Goal: Task Accomplishment & Management: Use online tool/utility

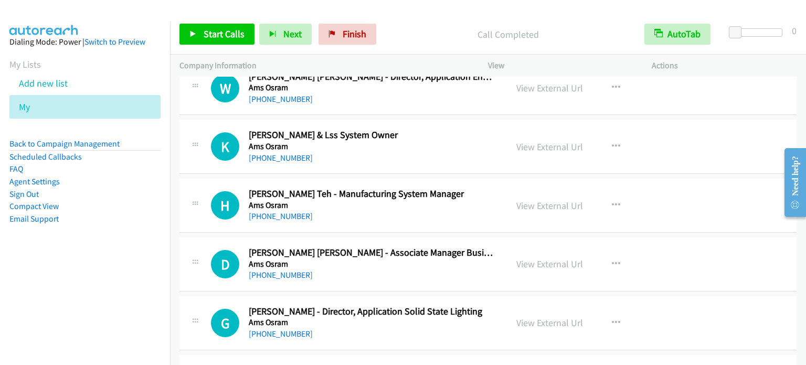
scroll to position [8132, 0]
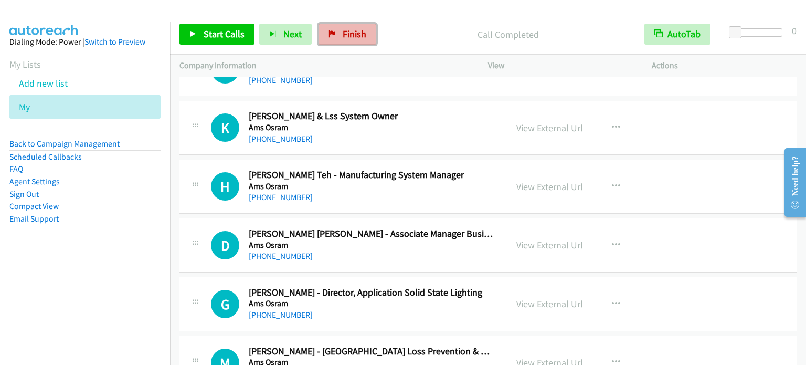
click at [338, 35] on link "Finish" at bounding box center [347, 34] width 58 height 21
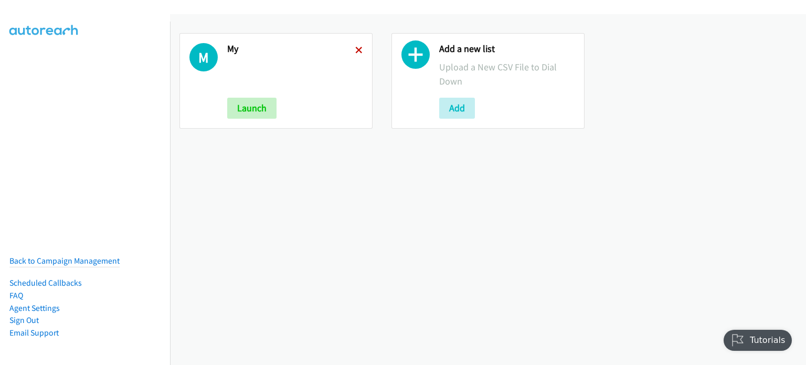
click at [359, 50] on icon at bounding box center [358, 50] width 7 height 7
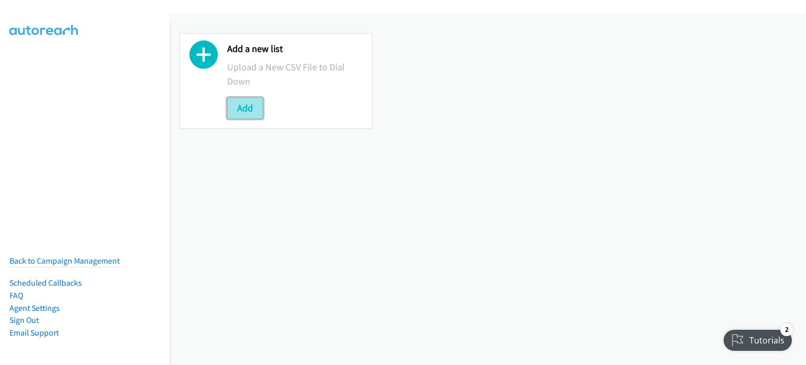
click at [249, 108] on button "Add" at bounding box center [245, 108] width 36 height 21
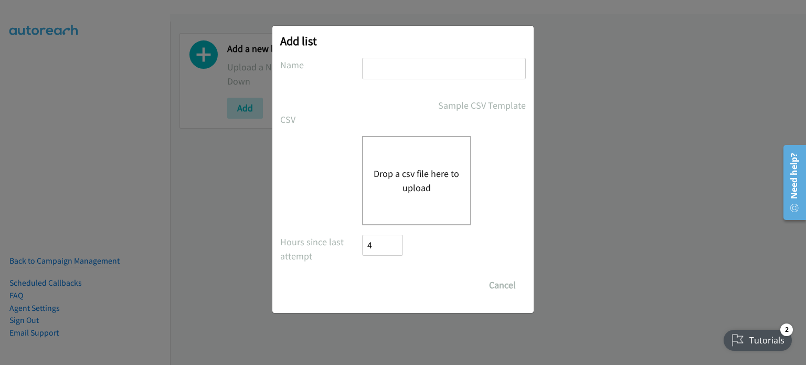
click at [371, 68] on input "text" at bounding box center [444, 69] width 164 height 22
type input "mary"
click at [411, 175] on button "Drop a csv file here to upload" at bounding box center [417, 180] width 86 height 28
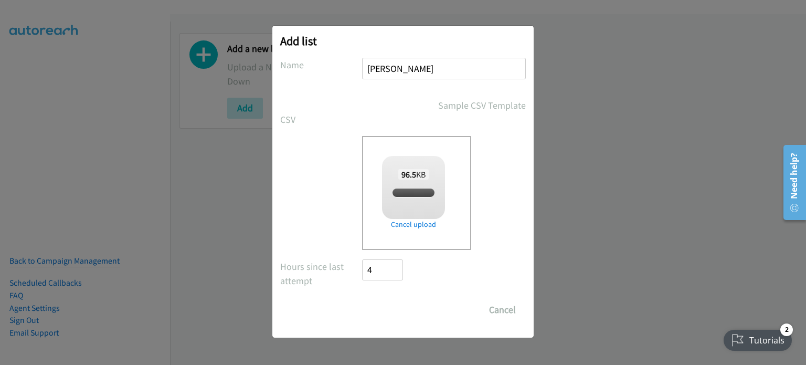
checkbox input "true"
click at [385, 309] on input "Save List" at bounding box center [389, 309] width 55 height 21
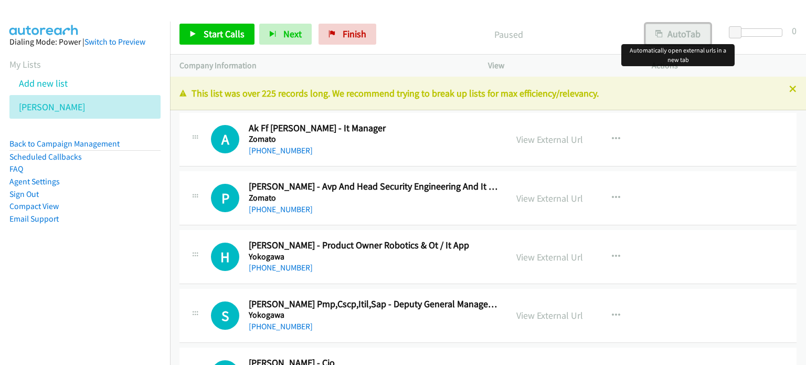
click at [667, 33] on button "AutoTab" at bounding box center [677, 34] width 65 height 21
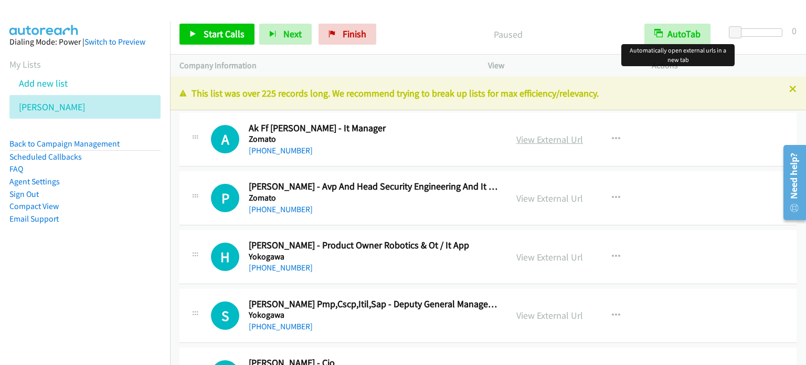
click at [550, 140] on link "View External Url" at bounding box center [549, 139] width 67 height 12
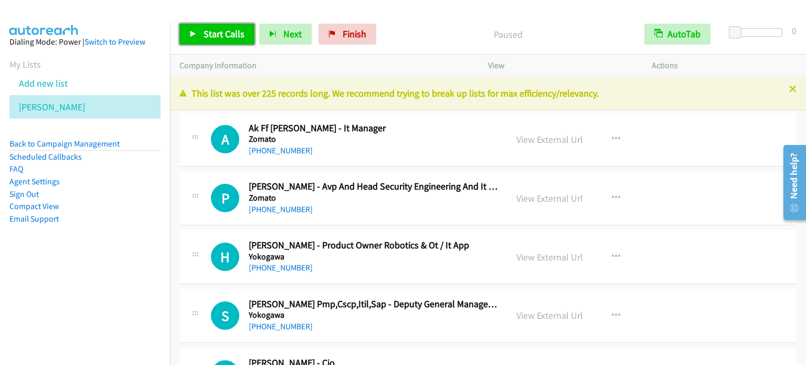
click at [219, 29] on span "Start Calls" at bounding box center [224, 34] width 41 height 12
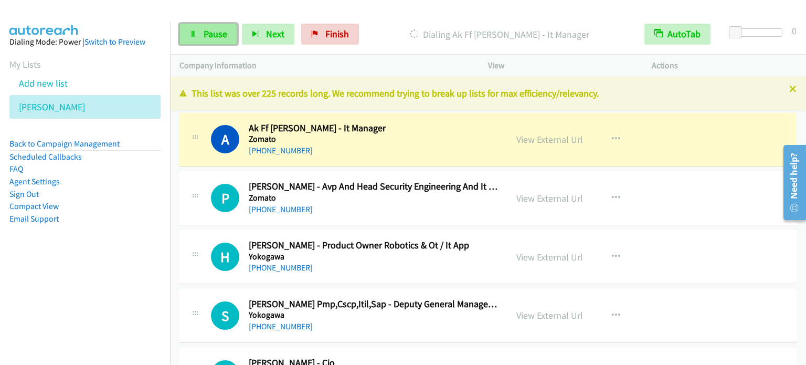
click at [214, 31] on span "Pause" at bounding box center [216, 34] width 24 height 12
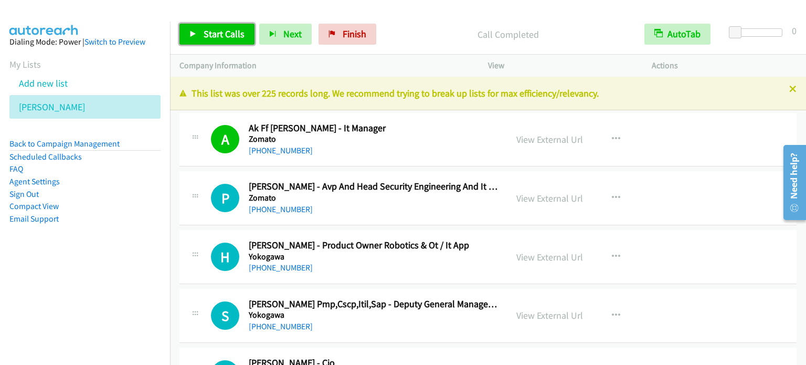
click at [225, 34] on span "Start Calls" at bounding box center [224, 34] width 41 height 12
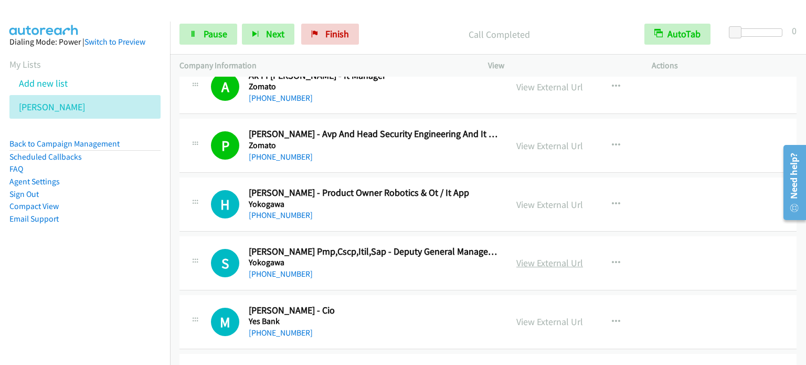
scroll to position [105, 0]
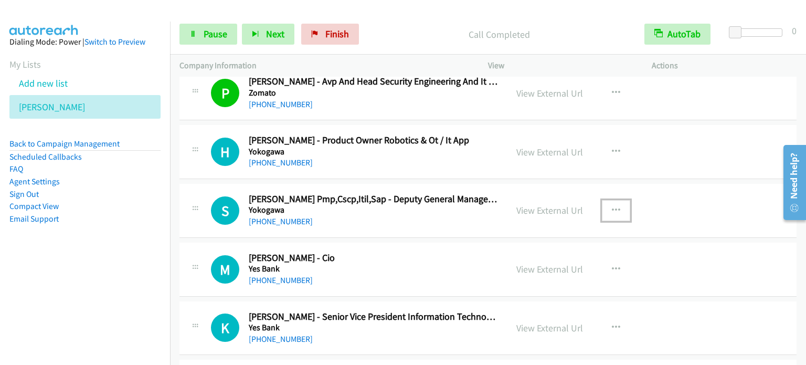
click at [612, 207] on icon "button" at bounding box center [616, 210] width 8 height 8
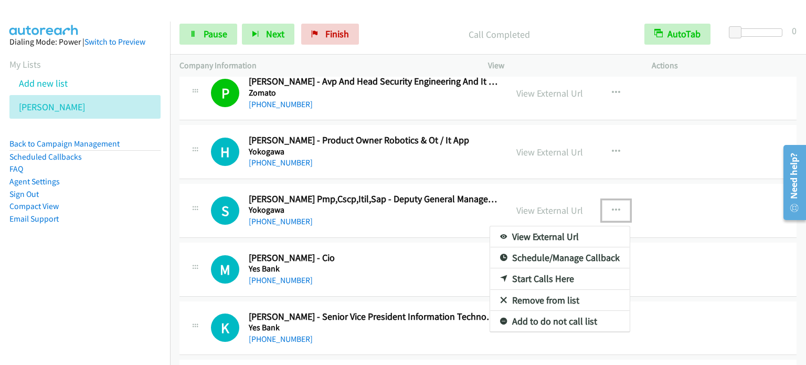
click at [547, 277] on link "Start Calls Here" at bounding box center [560, 278] width 140 height 21
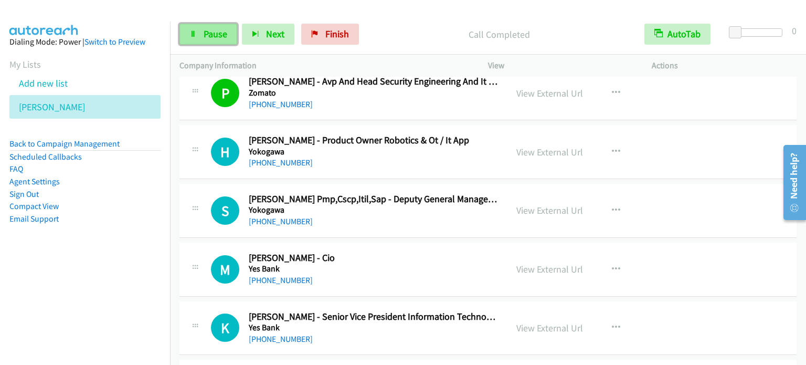
click at [207, 31] on span "Pause" at bounding box center [216, 34] width 24 height 12
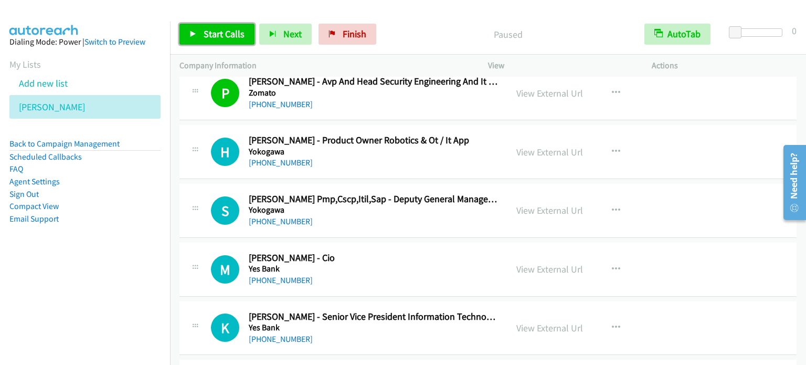
click at [207, 31] on span "Start Calls" at bounding box center [224, 34] width 41 height 12
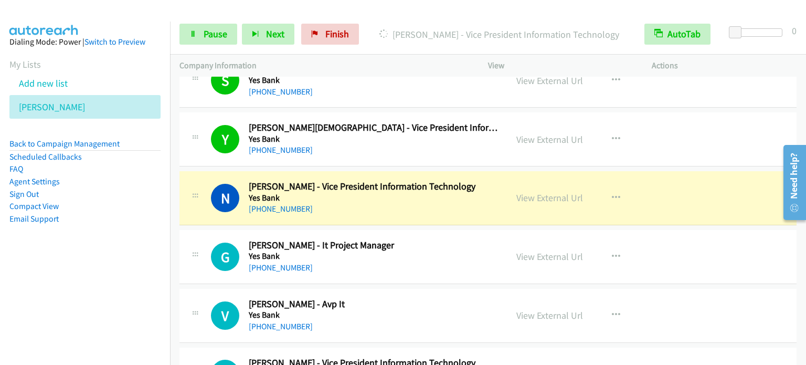
scroll to position [5338, 0]
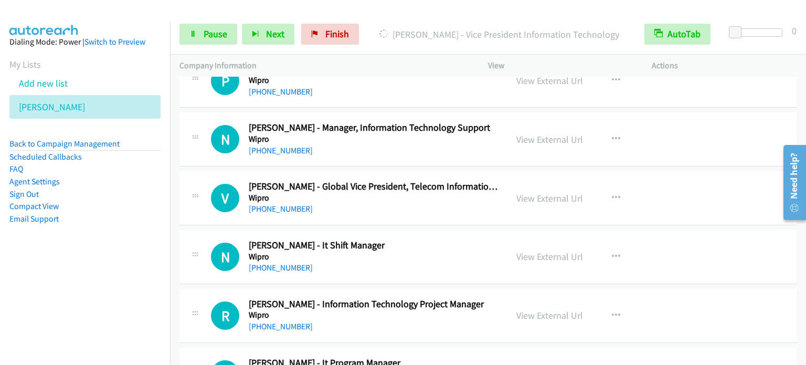
drag, startPoint x: 801, startPoint y: 96, endPoint x: 23, endPoint y: 5, distance: 783.3
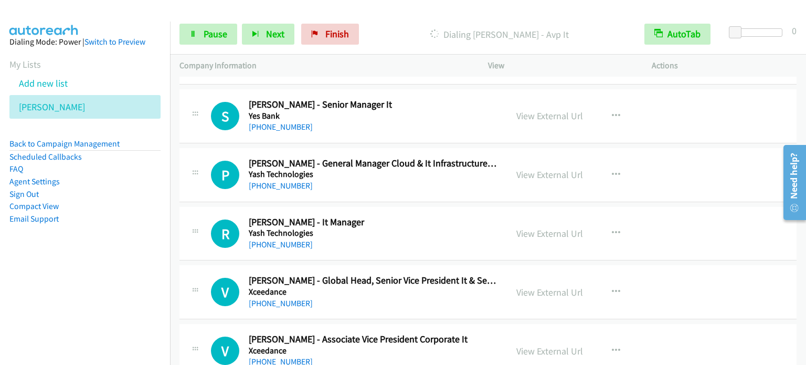
scroll to position [1419, 0]
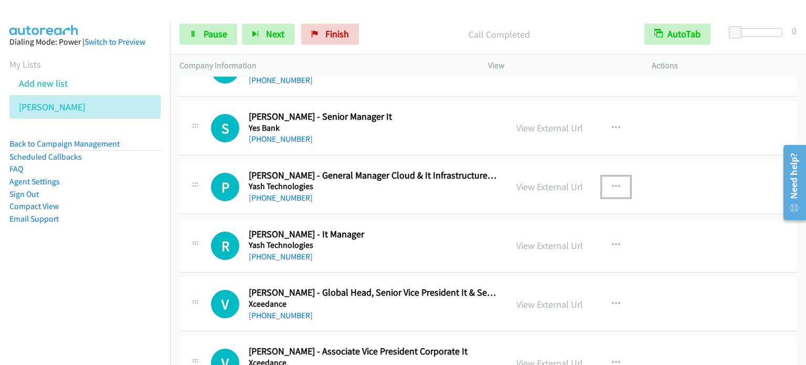
click at [614, 184] on icon "button" at bounding box center [616, 187] width 8 height 8
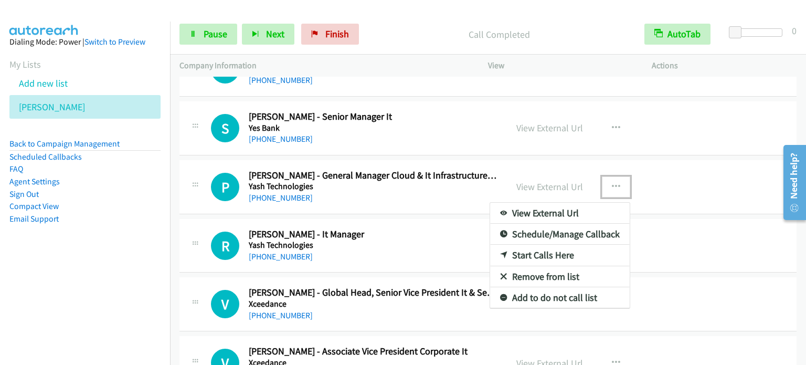
click at [548, 250] on link "Start Calls Here" at bounding box center [560, 254] width 140 height 21
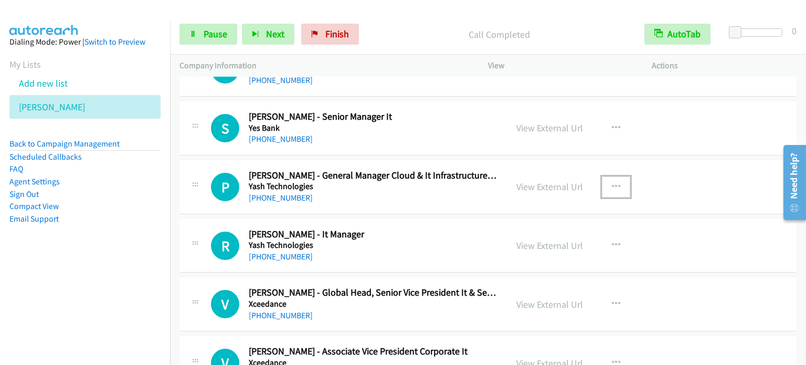
click at [612, 183] on icon "button" at bounding box center [616, 187] width 8 height 8
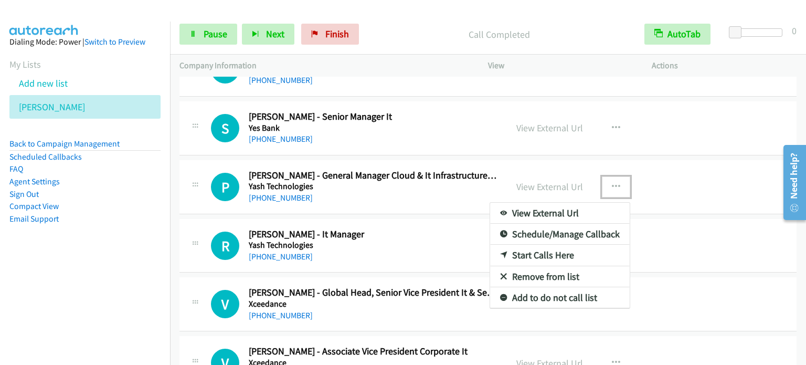
click at [550, 249] on link "Start Calls Here" at bounding box center [560, 254] width 140 height 21
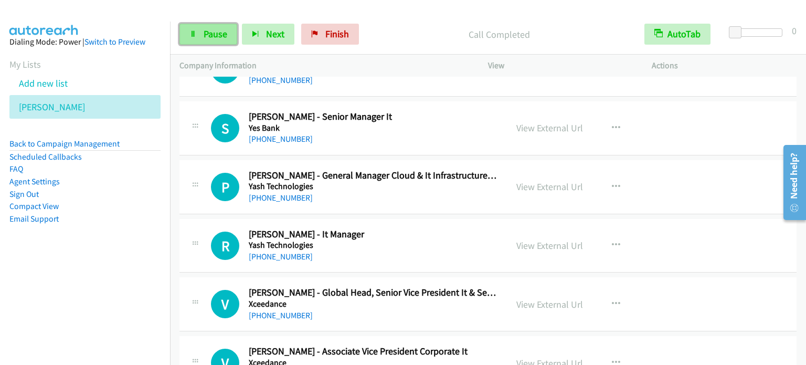
click at [210, 30] on span "Pause" at bounding box center [216, 34] width 24 height 12
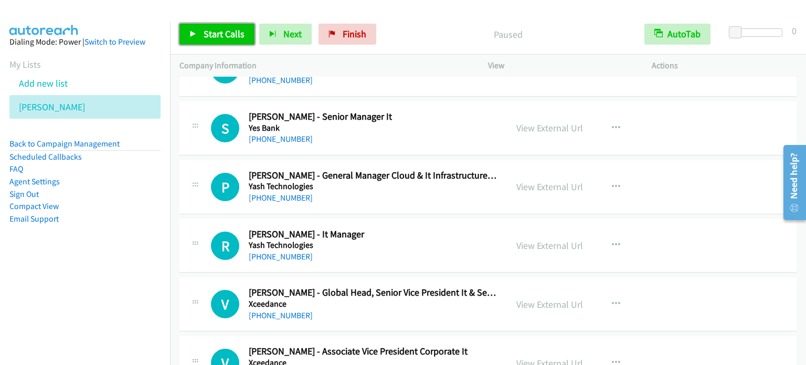
click at [210, 30] on span "Start Calls" at bounding box center [224, 34] width 41 height 12
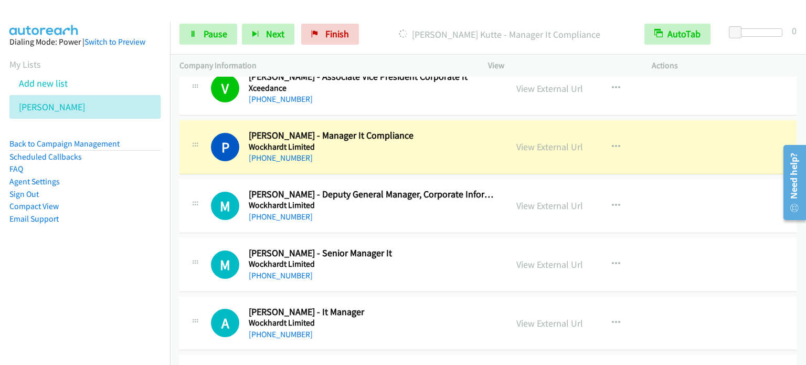
scroll to position [1682, 0]
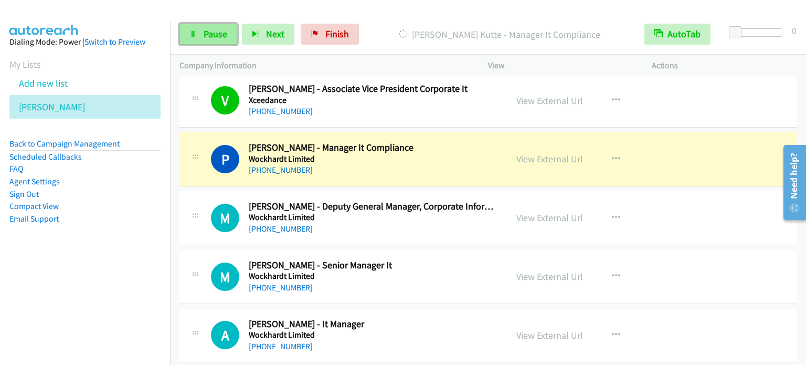
click at [208, 39] on link "Pause" at bounding box center [208, 34] width 58 height 21
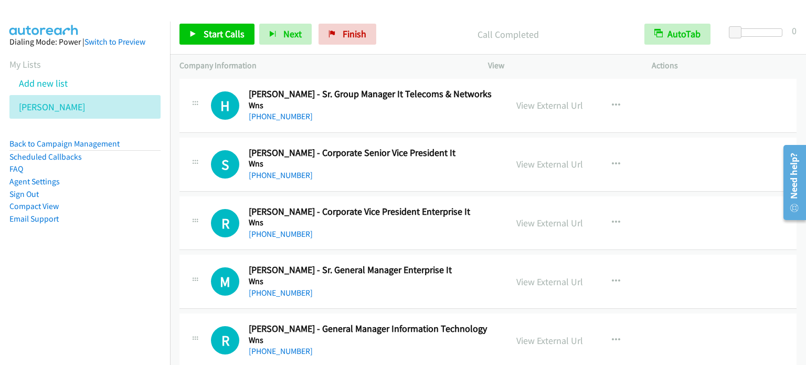
scroll to position [3256, 0]
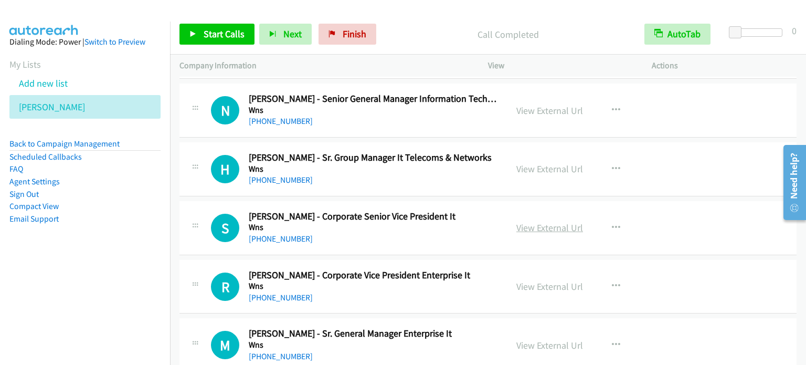
click at [540, 221] on link "View External Url" at bounding box center [549, 227] width 67 height 12
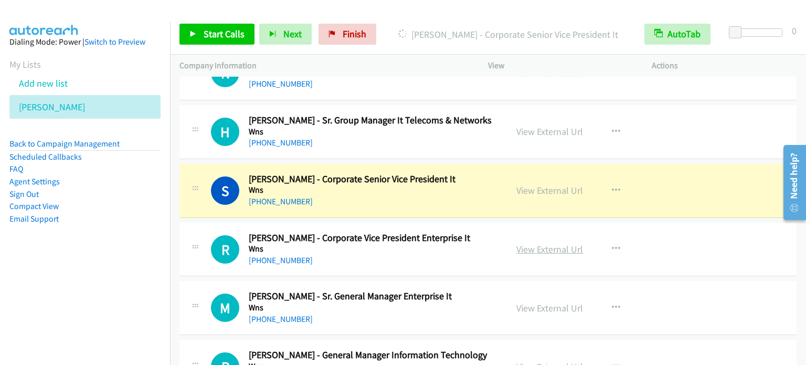
scroll to position [3308, 0]
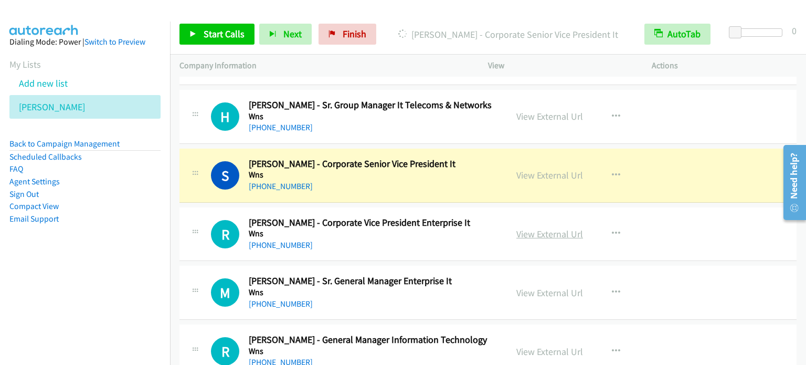
click at [556, 231] on link "View External Url" at bounding box center [549, 234] width 67 height 12
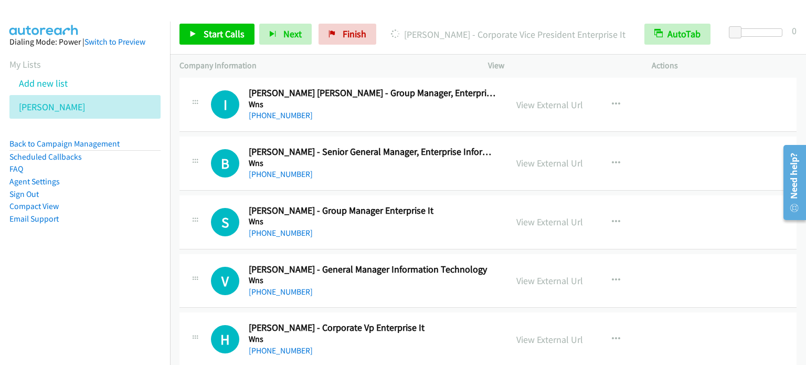
scroll to position [4357, 0]
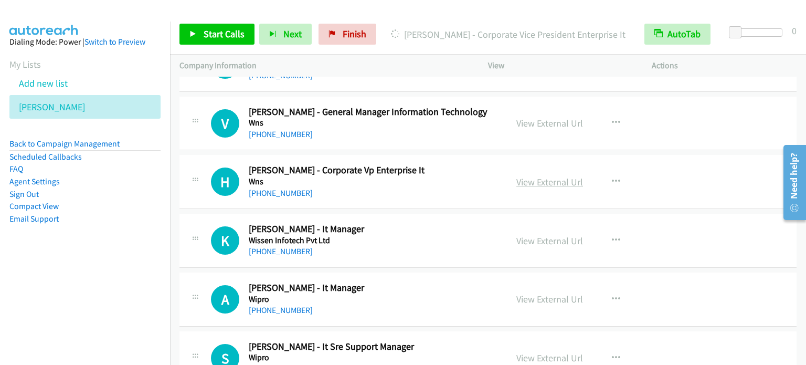
click at [565, 176] on link "View External Url" at bounding box center [549, 182] width 67 height 12
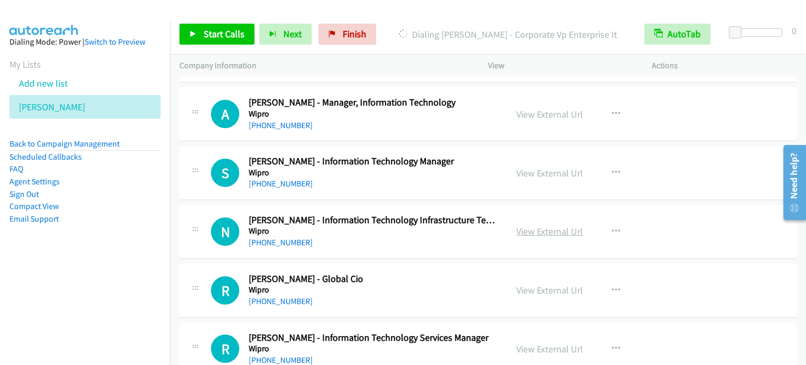
scroll to position [4882, 0]
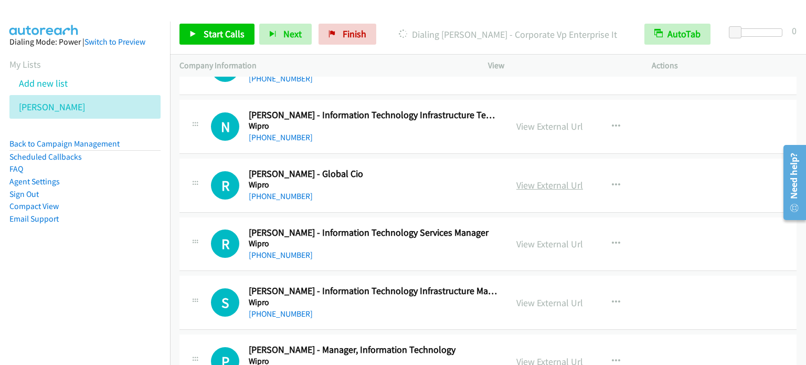
click at [559, 179] on link "View External Url" at bounding box center [549, 185] width 67 height 12
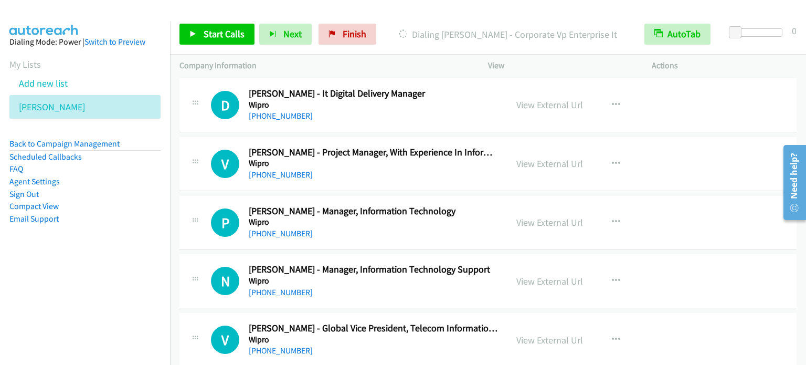
scroll to position [5302, 0]
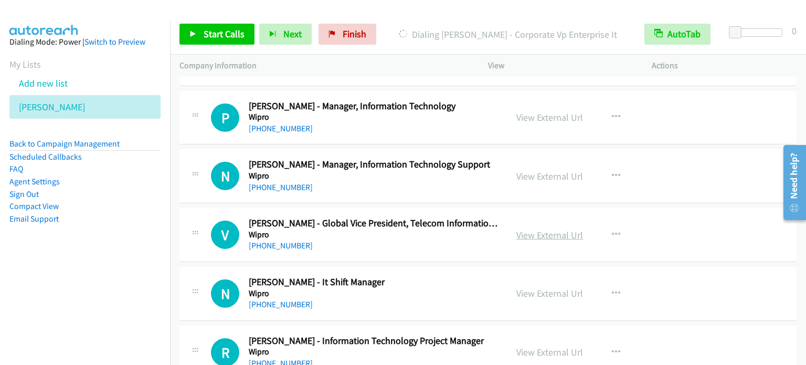
click at [553, 229] on link "View External Url" at bounding box center [549, 235] width 67 height 12
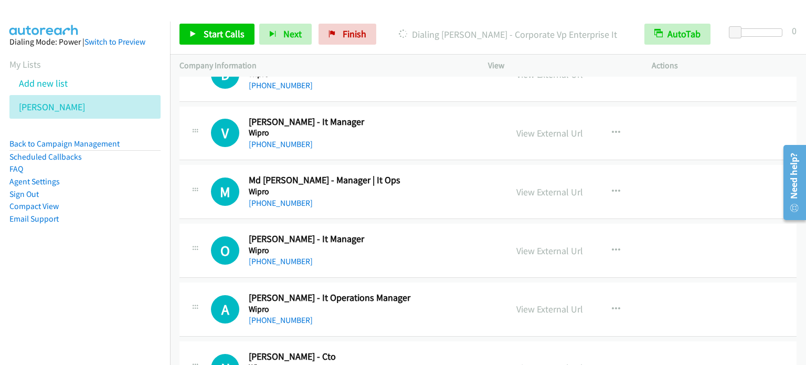
scroll to position [6089, 0]
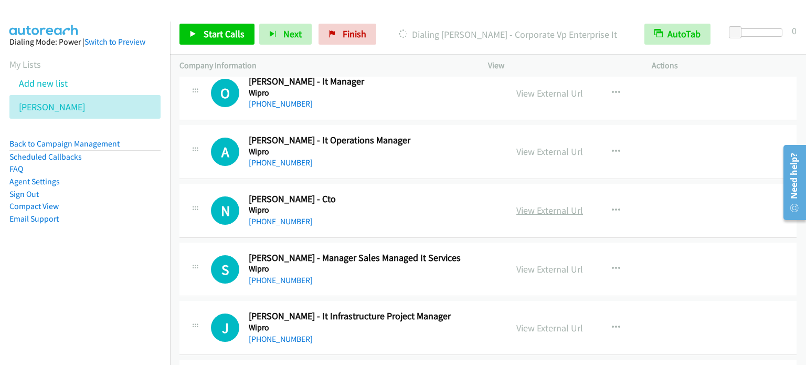
click at [559, 204] on link "View External Url" at bounding box center [549, 210] width 67 height 12
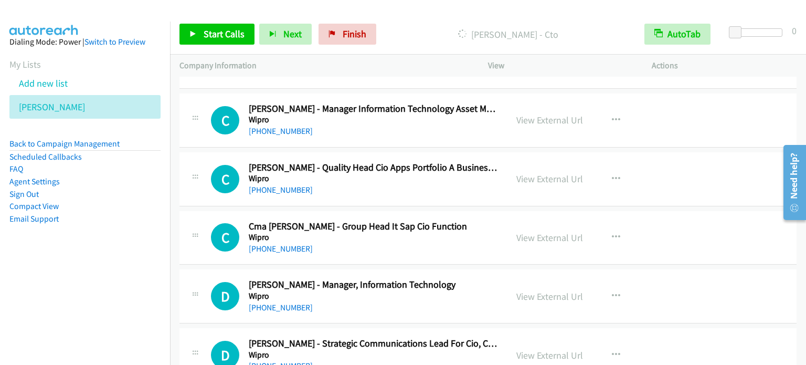
scroll to position [7715, 0]
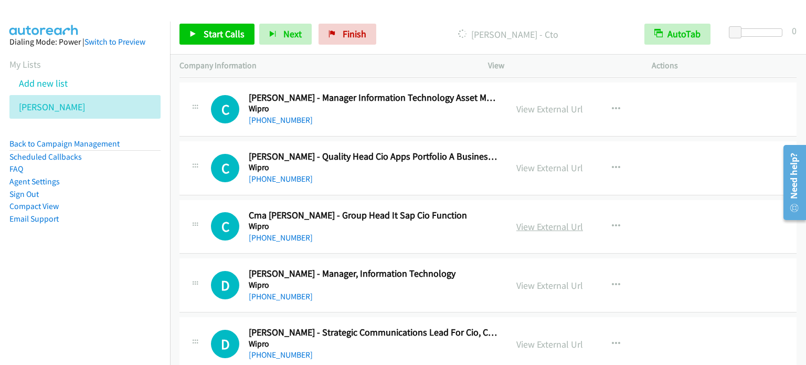
click at [561, 220] on link "View External Url" at bounding box center [549, 226] width 67 height 12
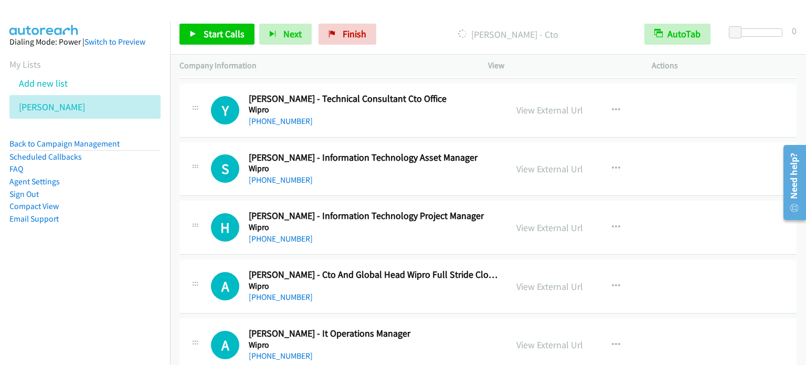
scroll to position [8712, 0]
click at [529, 280] on link "View External Url" at bounding box center [549, 286] width 67 height 12
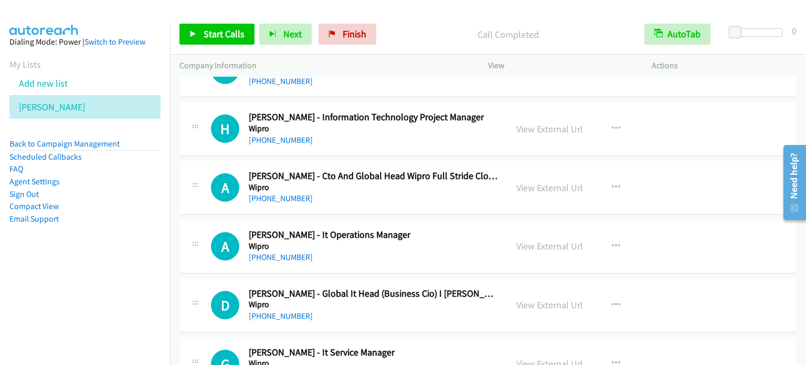
scroll to position [8817, 0]
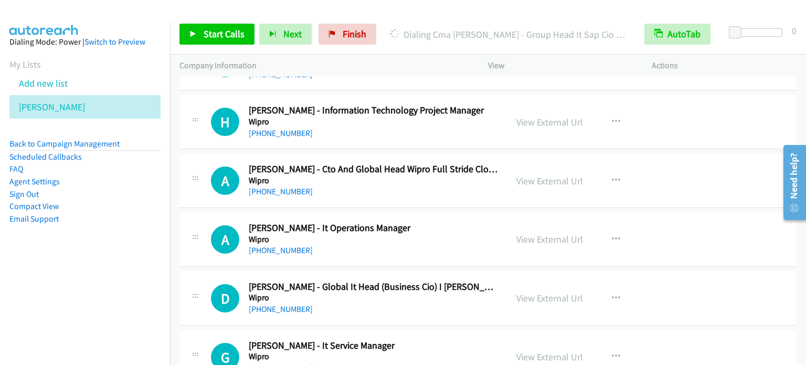
drag, startPoint x: 563, startPoint y: 283, endPoint x: 332, endPoint y: 189, distance: 249.7
click at [543, 292] on link "View External Url" at bounding box center [549, 298] width 67 height 12
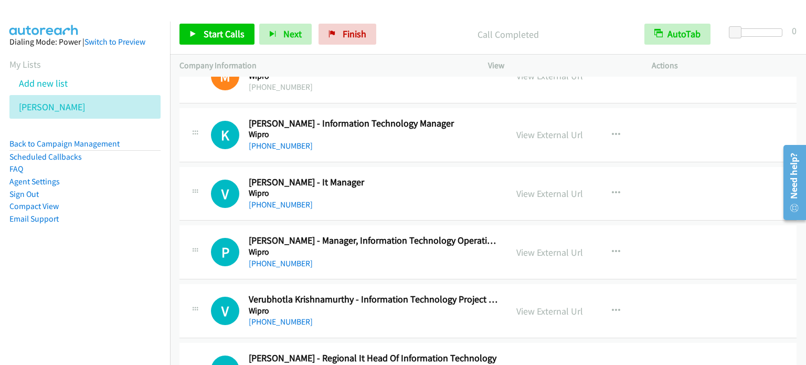
scroll to position [10024, 0]
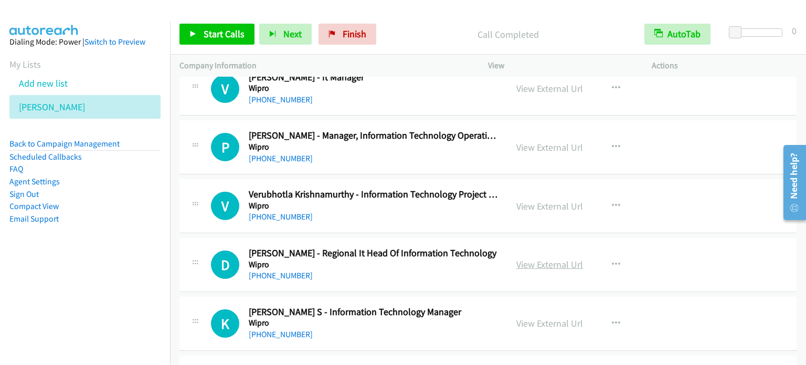
click at [527, 258] on link "View External Url" at bounding box center [549, 264] width 67 height 12
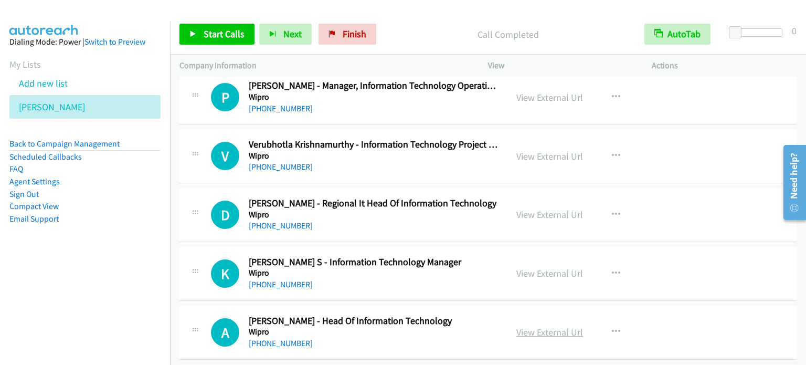
scroll to position [10129, 0]
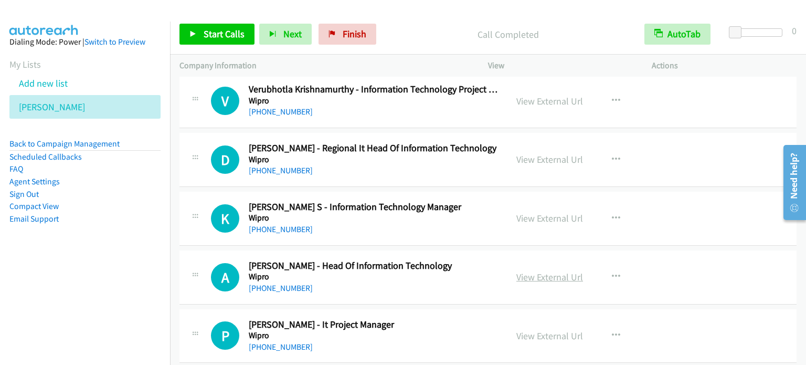
click at [544, 271] on link "View External Url" at bounding box center [549, 277] width 67 height 12
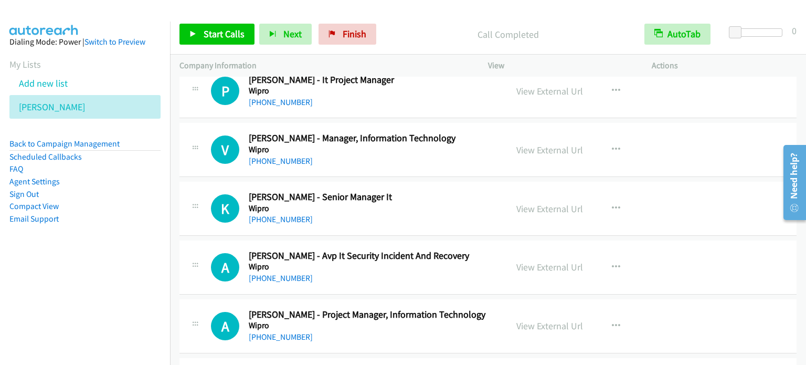
scroll to position [10391, 0]
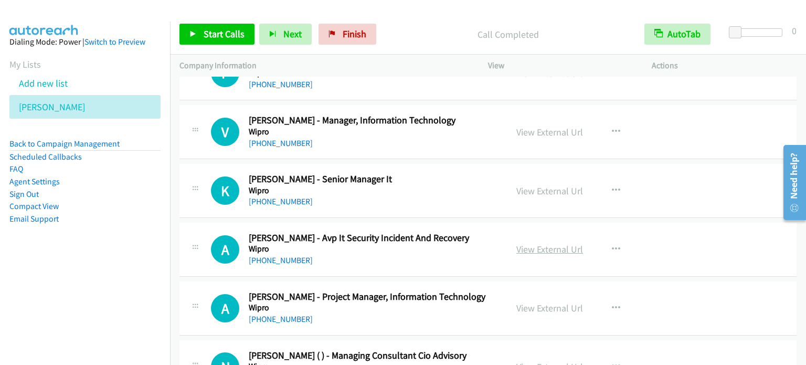
click at [552, 243] on link "View External Url" at bounding box center [549, 249] width 67 height 12
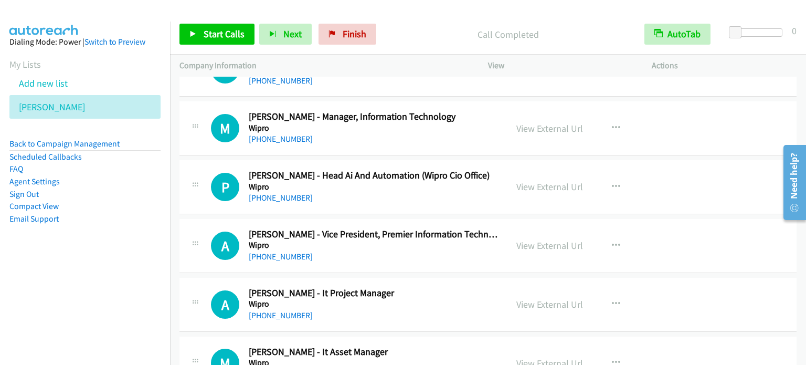
scroll to position [11073, 0]
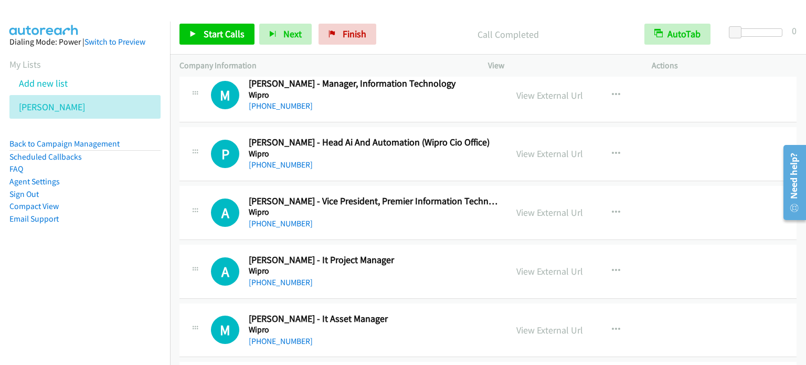
drag, startPoint x: 556, startPoint y: 190, endPoint x: 267, endPoint y: 13, distance: 339.9
click at [540, 206] on link "View External Url" at bounding box center [549, 212] width 67 height 12
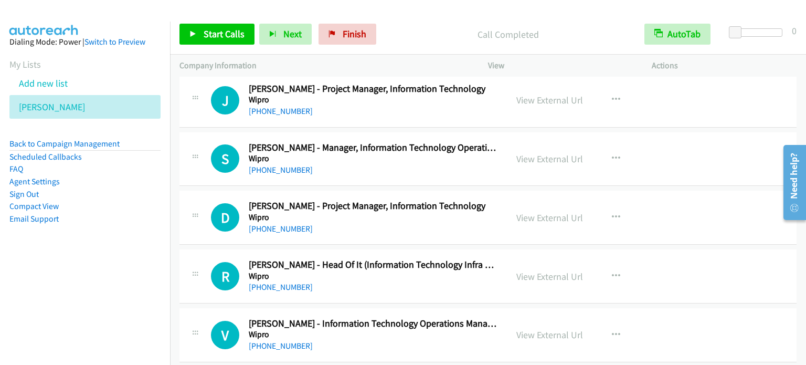
scroll to position [12227, 0]
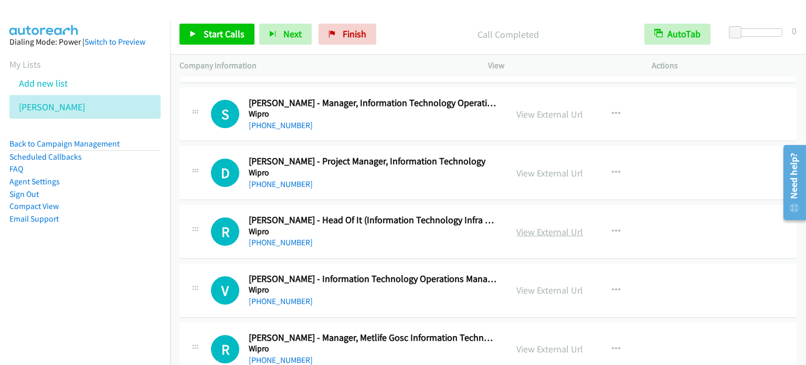
click at [559, 226] on link "View External Url" at bounding box center [549, 232] width 67 height 12
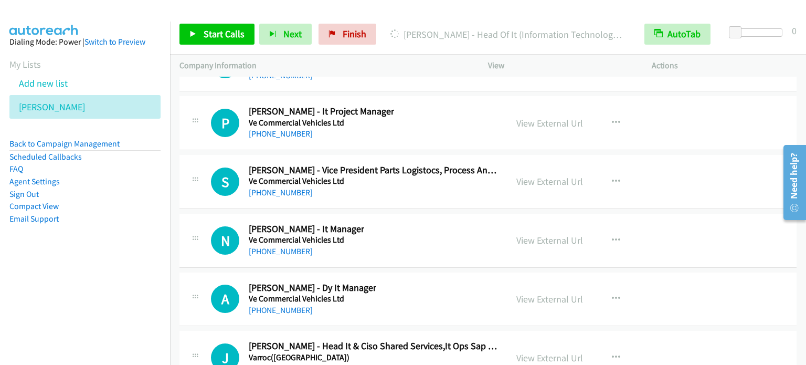
scroll to position [14273, 0]
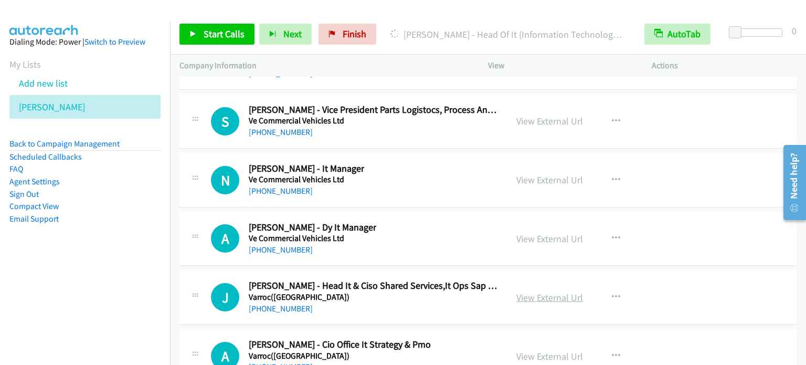
click at [549, 291] on link "View External Url" at bounding box center [549, 297] width 67 height 12
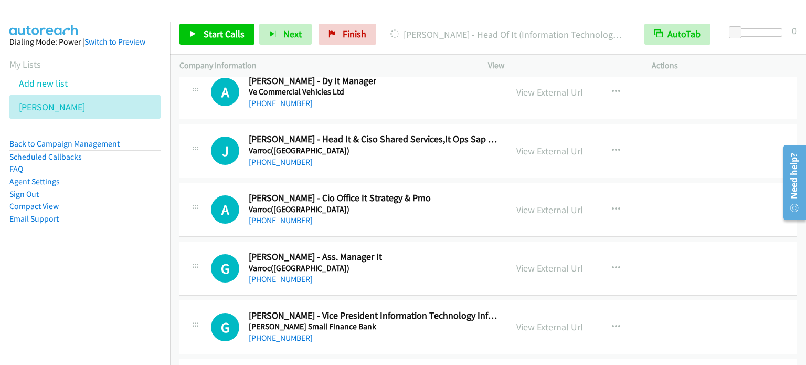
scroll to position [14431, 0]
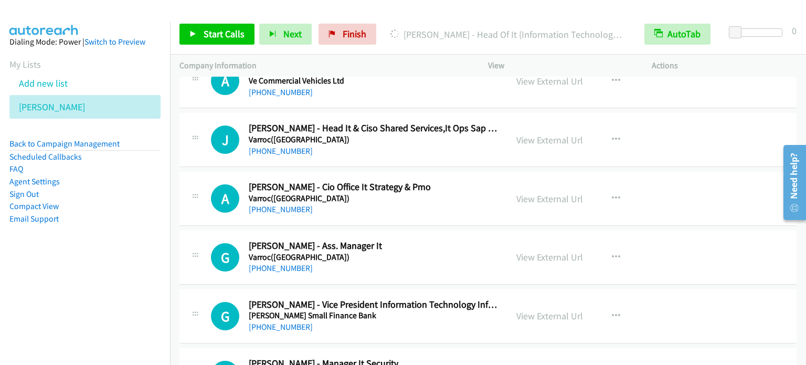
drag, startPoint x: 538, startPoint y: 285, endPoint x: 521, endPoint y: 282, distance: 17.5
click at [555, 310] on link "View External Url" at bounding box center [549, 316] width 67 height 12
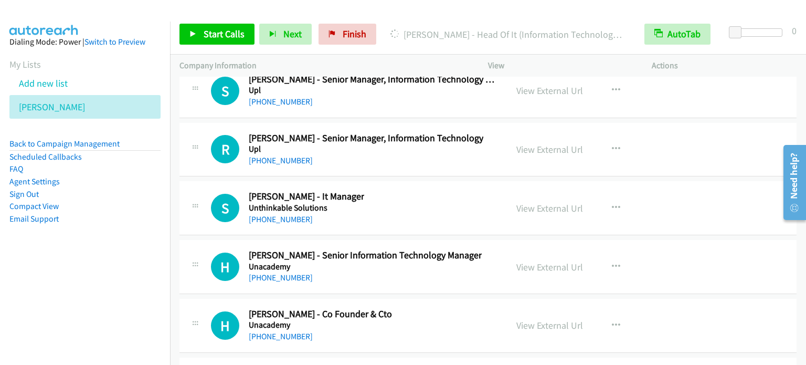
scroll to position [15113, 0]
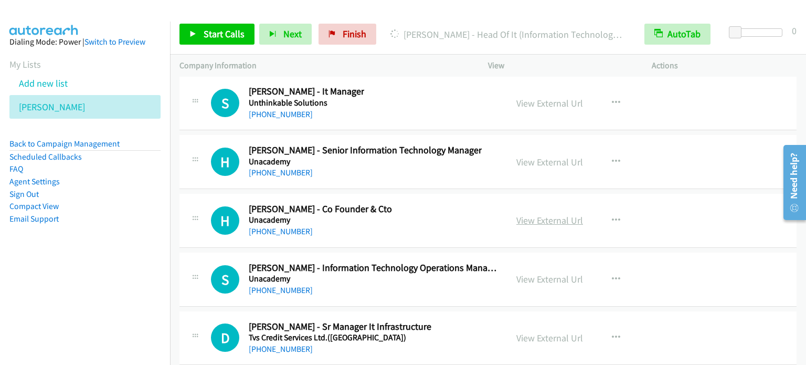
click at [547, 214] on link "View External Url" at bounding box center [549, 220] width 67 height 12
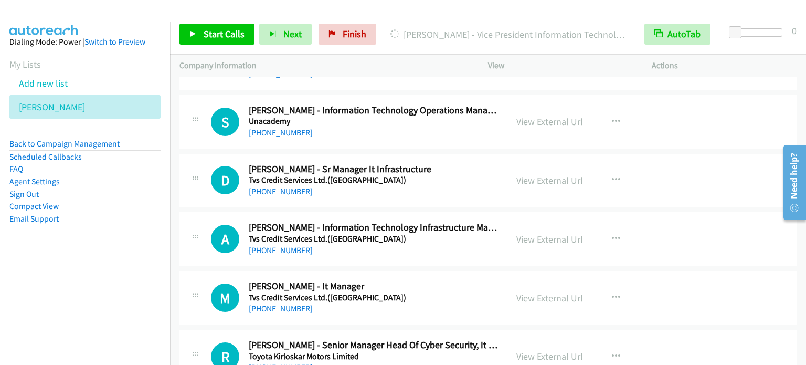
scroll to position [15375, 0]
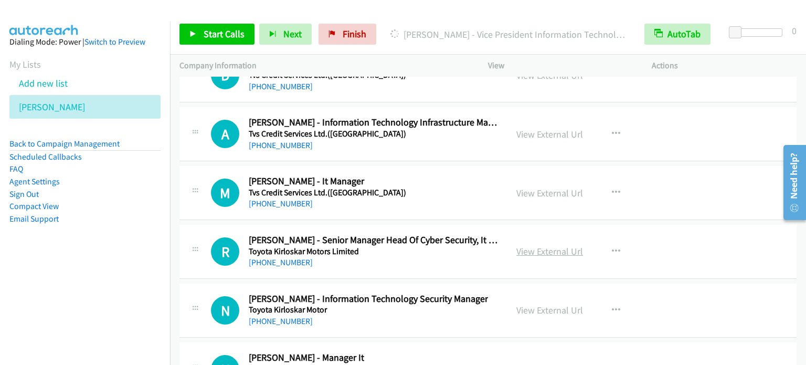
click at [531, 245] on link "View External Url" at bounding box center [549, 251] width 67 height 12
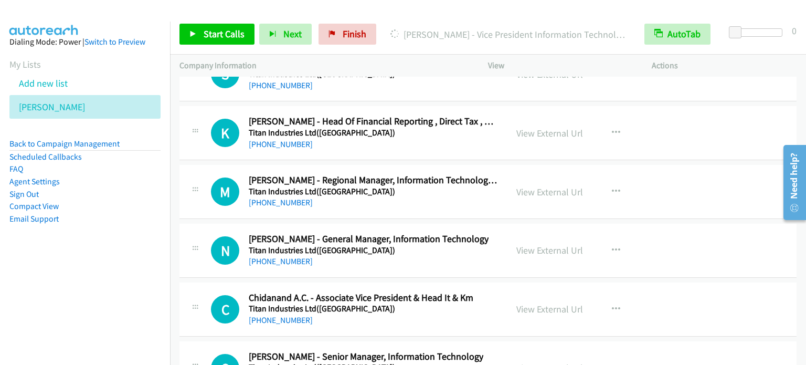
scroll to position [16320, 0]
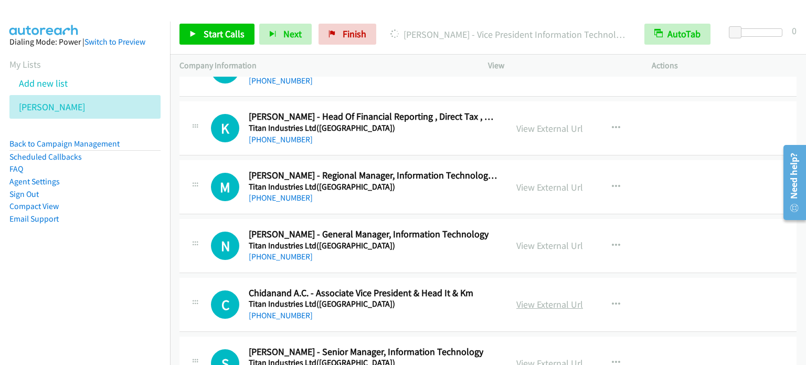
click at [539, 298] on link "View External Url" at bounding box center [549, 304] width 67 height 12
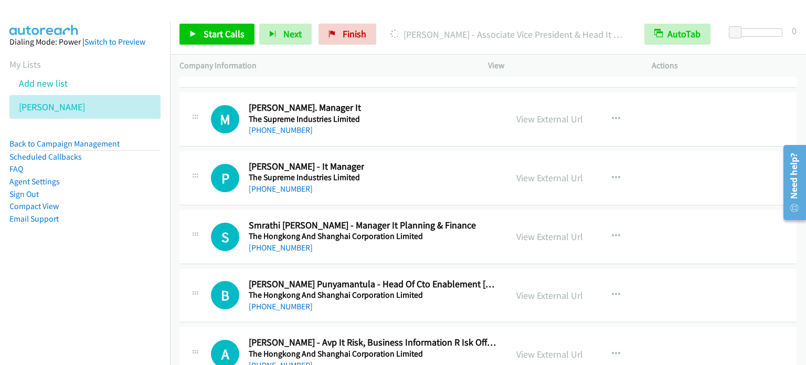
scroll to position [16844, 0]
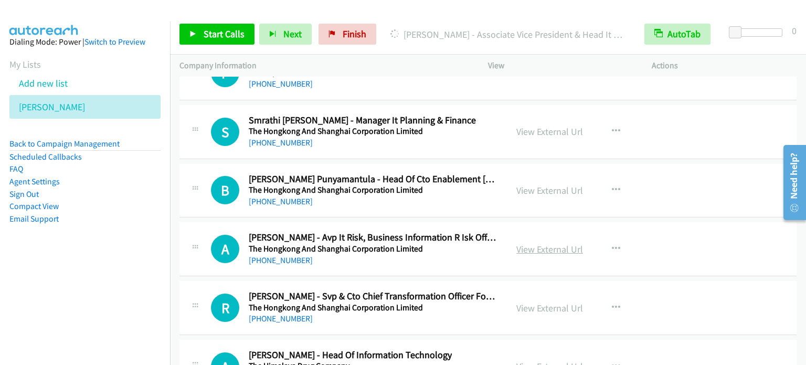
click at [567, 243] on link "View External Url" at bounding box center [549, 249] width 67 height 12
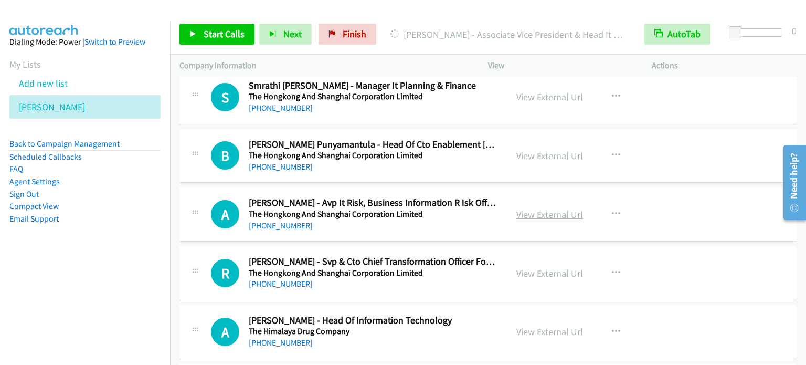
scroll to position [16897, 0]
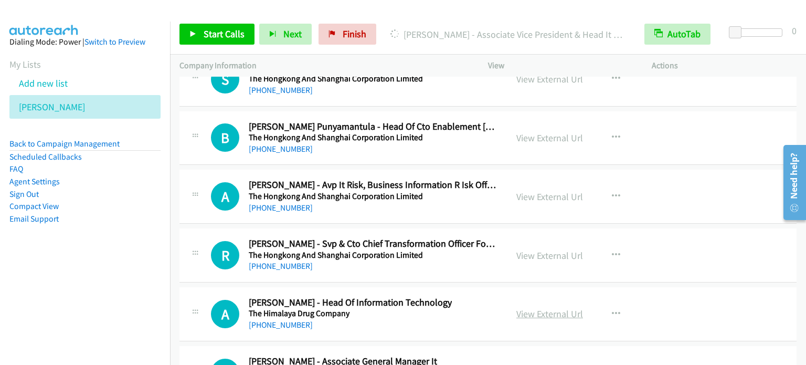
click at [539, 307] on link "View External Url" at bounding box center [549, 313] width 67 height 12
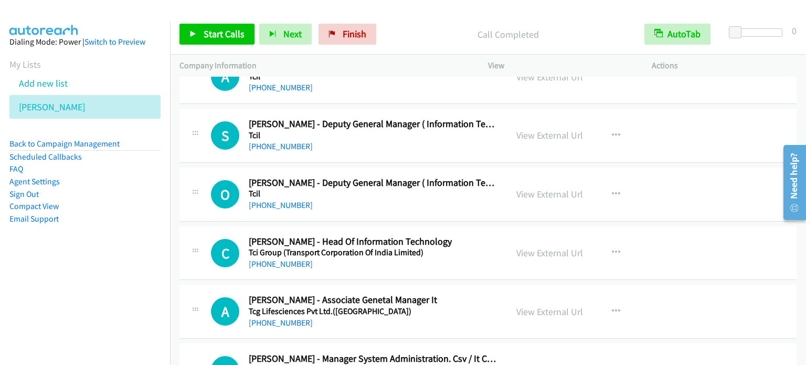
scroll to position [17369, 0]
click at [552, 246] on link "View External Url" at bounding box center [549, 252] width 67 height 12
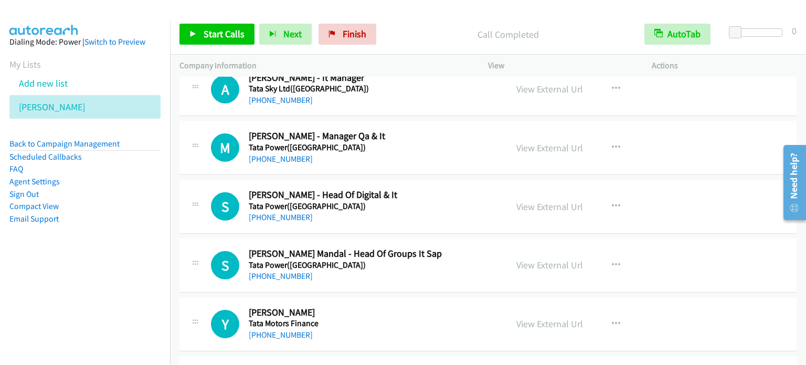
scroll to position [18576, 0]
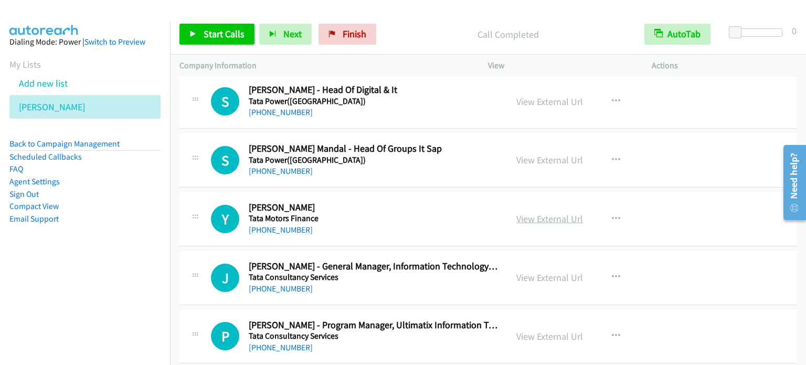
click at [556, 212] on link "View External Url" at bounding box center [549, 218] width 67 height 12
click at [550, 154] on link "View External Url" at bounding box center [549, 160] width 67 height 12
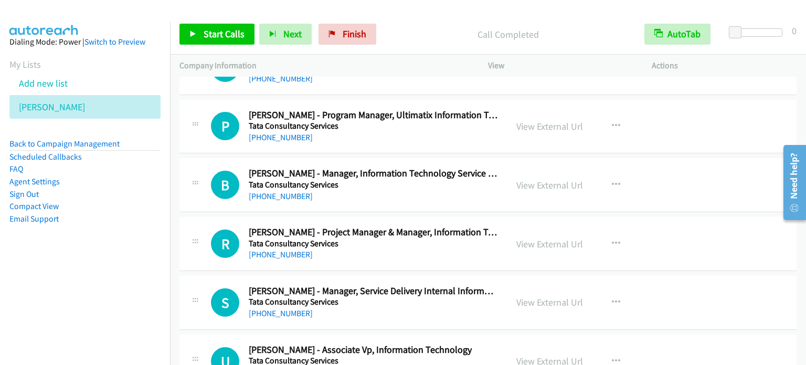
scroll to position [18890, 0]
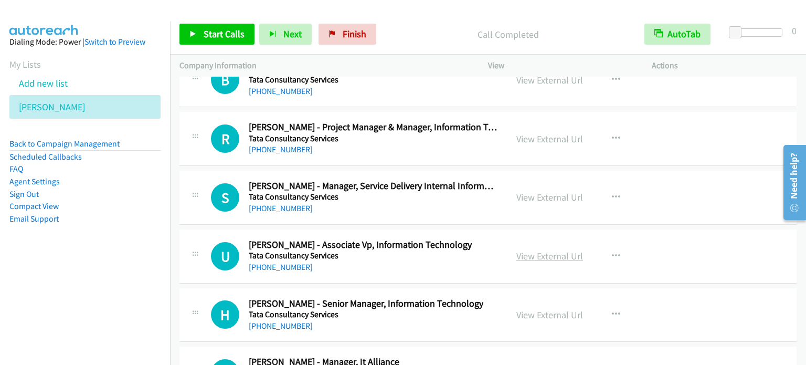
click at [523, 250] on link "View External Url" at bounding box center [549, 256] width 67 height 12
click at [343, 29] on span "Finish" at bounding box center [355, 34] width 24 height 12
